Goal: Task Accomplishment & Management: Manage account settings

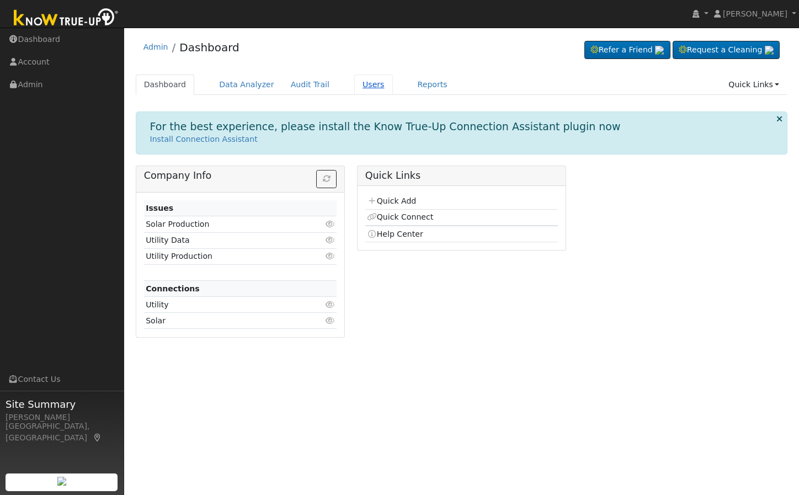
click at [354, 84] on link "Users" at bounding box center [373, 84] width 39 height 20
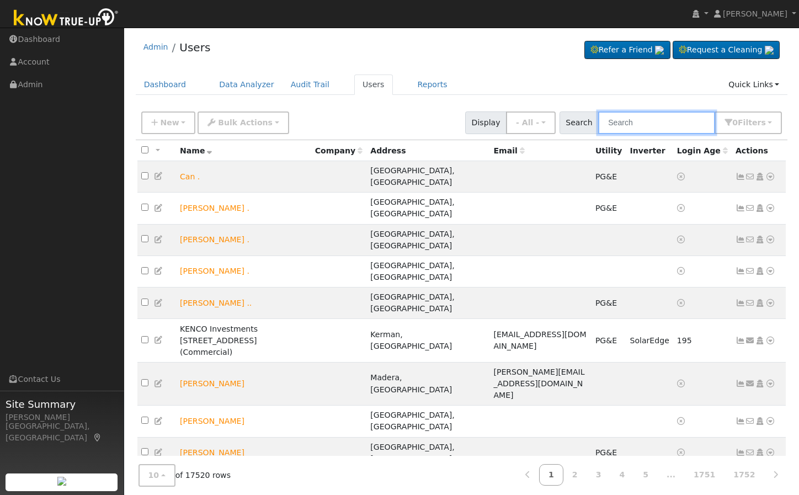
click at [653, 124] on input "text" at bounding box center [656, 122] width 117 height 23
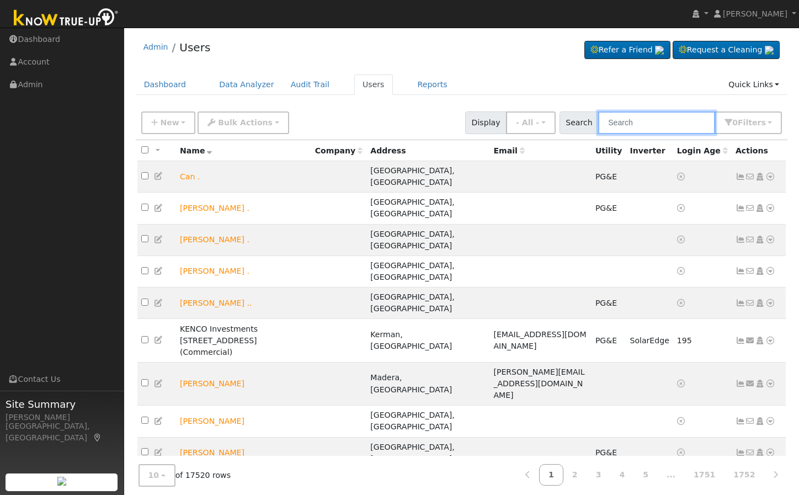
click at [653, 124] on input "text" at bounding box center [656, 122] width 117 height 23
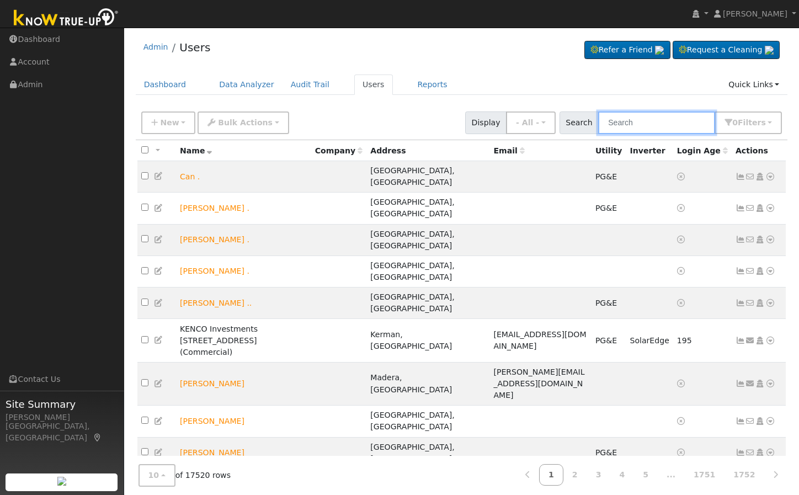
click at [653, 124] on input "text" at bounding box center [656, 122] width 117 height 23
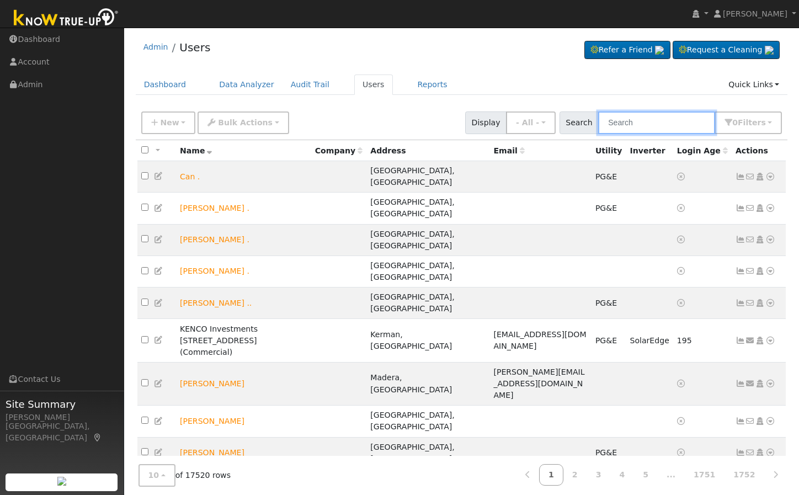
click at [653, 124] on input "text" at bounding box center [656, 122] width 117 height 23
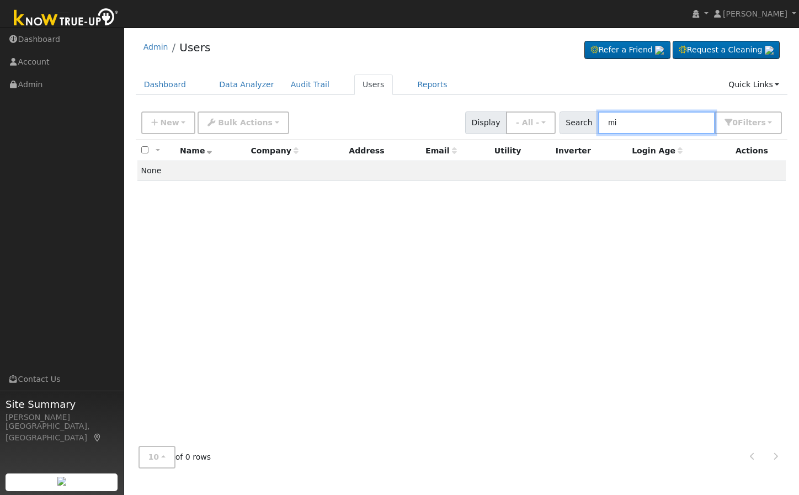
type input "m"
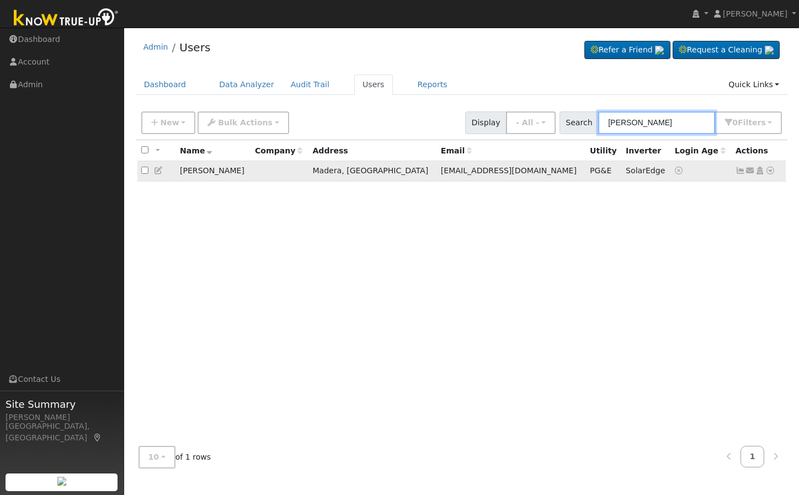
type input "[PERSON_NAME]"
click at [161, 172] on icon at bounding box center [159, 171] width 10 height 8
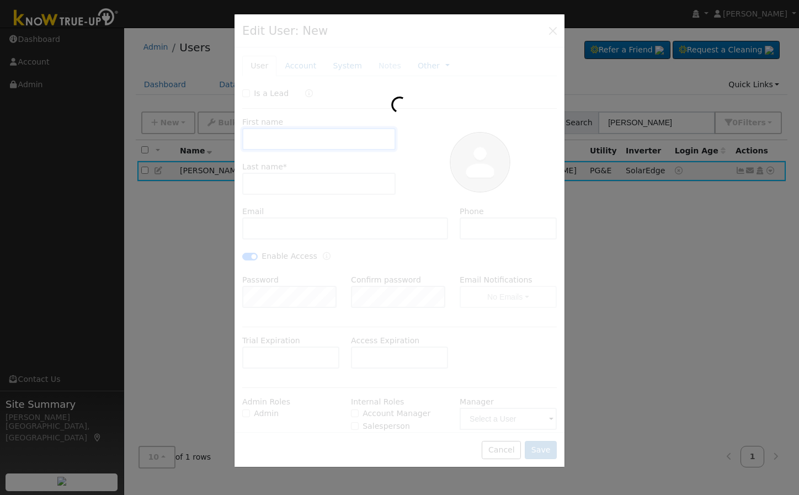
type input "[DATE]"
type input "[PERSON_NAME]"
type input "[EMAIL_ADDRESS][DOMAIN_NAME]"
checkbox input "true"
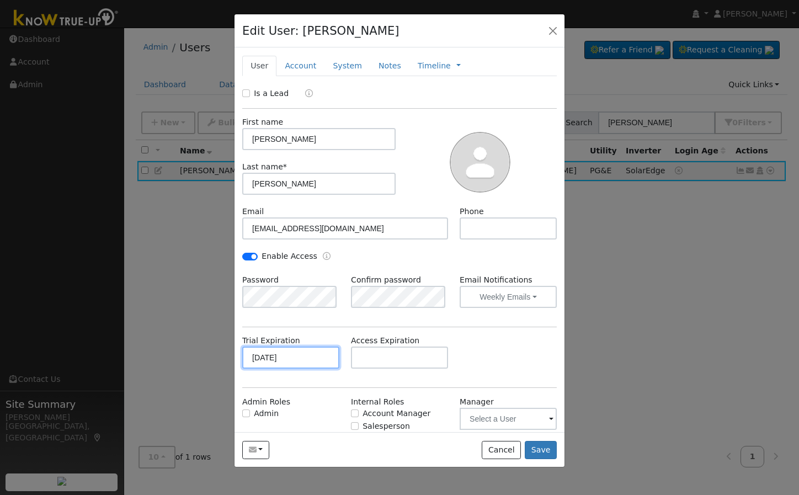
click at [291, 349] on input "[DATE]" at bounding box center [290, 358] width 97 height 22
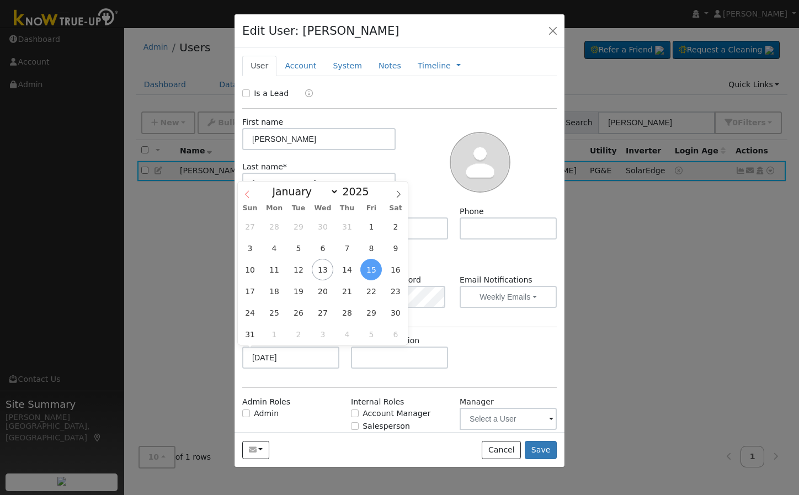
click at [247, 194] on icon at bounding box center [247, 193] width 4 height 7
select select "6"
click at [273, 246] on span "7" at bounding box center [275, 248] width 22 height 22
type input "[DATE]"
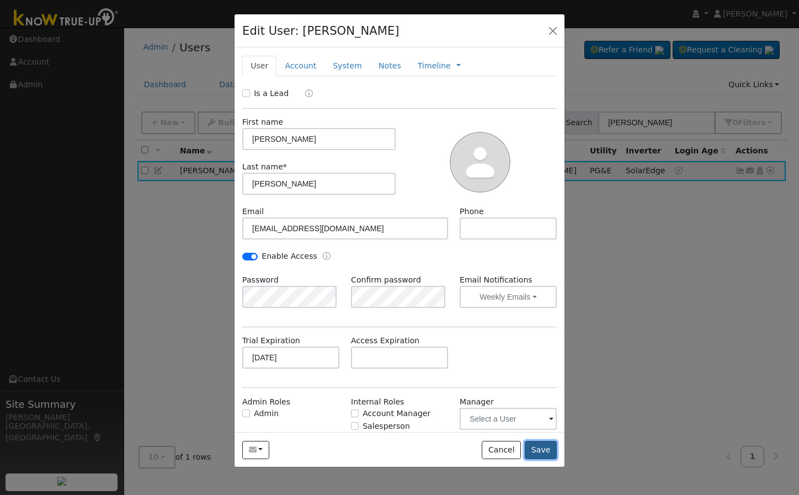
click at [546, 451] on button "Save" at bounding box center [541, 450] width 32 height 19
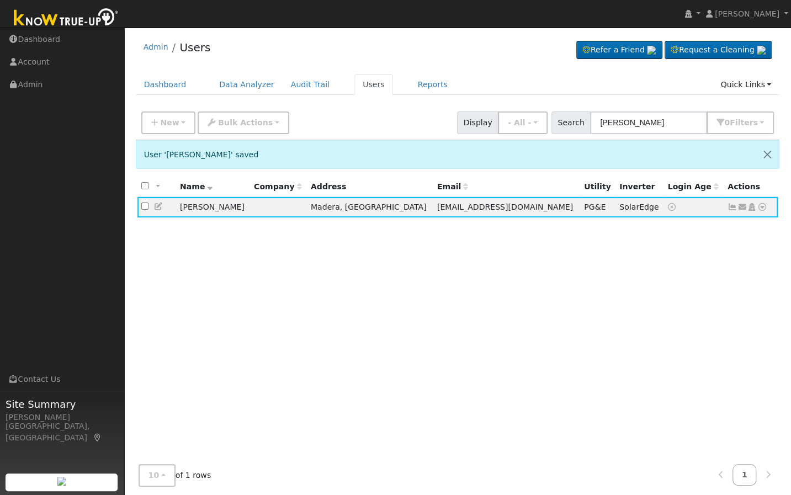
click at [576, 357] on div "All None All on page None on page Name Company Address Email Utility Inverter L…" at bounding box center [458, 325] width 644 height 297
